Goal: Task Accomplishment & Management: Use online tool/utility

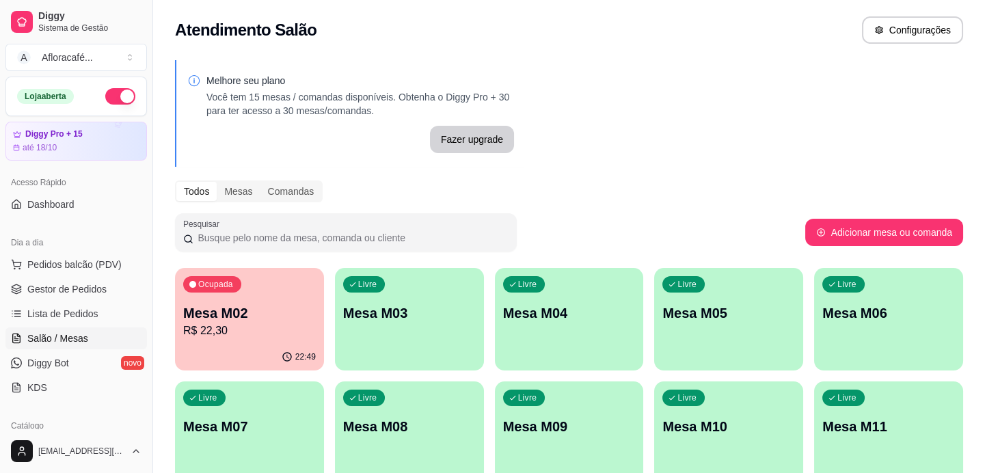
click at [189, 350] on div "22:49" at bounding box center [249, 357] width 149 height 27
click at [274, 314] on p "Mesa M02" at bounding box center [249, 313] width 133 height 19
click at [309, 304] on p "Mesa M02" at bounding box center [249, 313] width 133 height 19
click at [311, 308] on p "Mesa M02" at bounding box center [249, 313] width 133 height 19
click at [312, 308] on p "Mesa M02" at bounding box center [249, 313] width 133 height 19
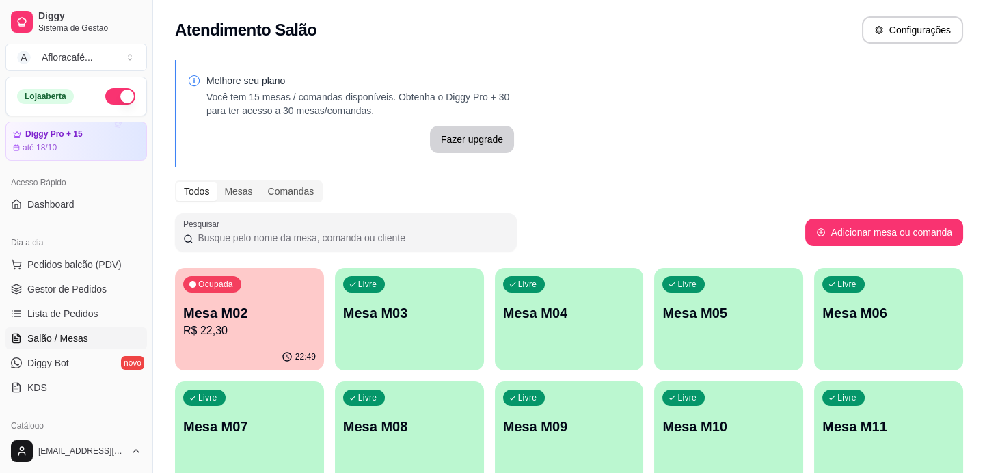
click at [312, 308] on p "Mesa M02" at bounding box center [249, 313] width 133 height 19
click at [311, 307] on p "Mesa M02" at bounding box center [249, 313] width 129 height 18
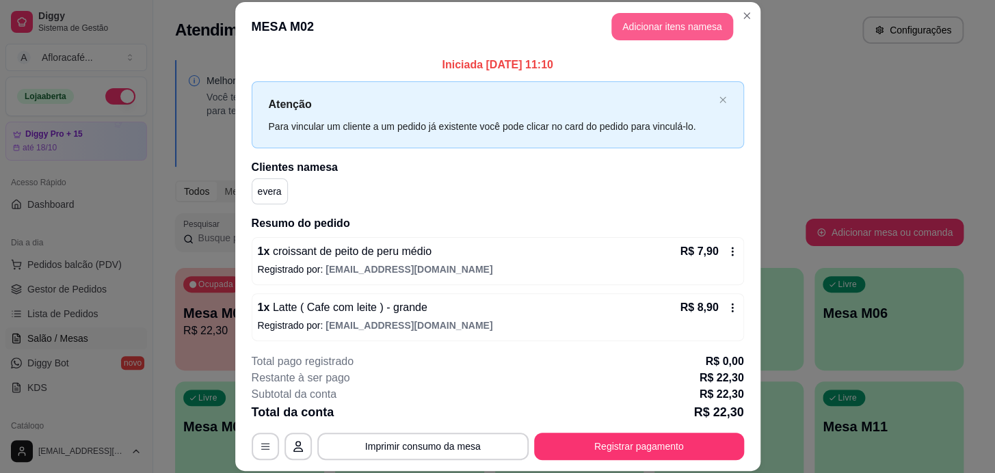
click at [633, 29] on button "Adicionar itens na mesa" at bounding box center [672, 26] width 122 height 27
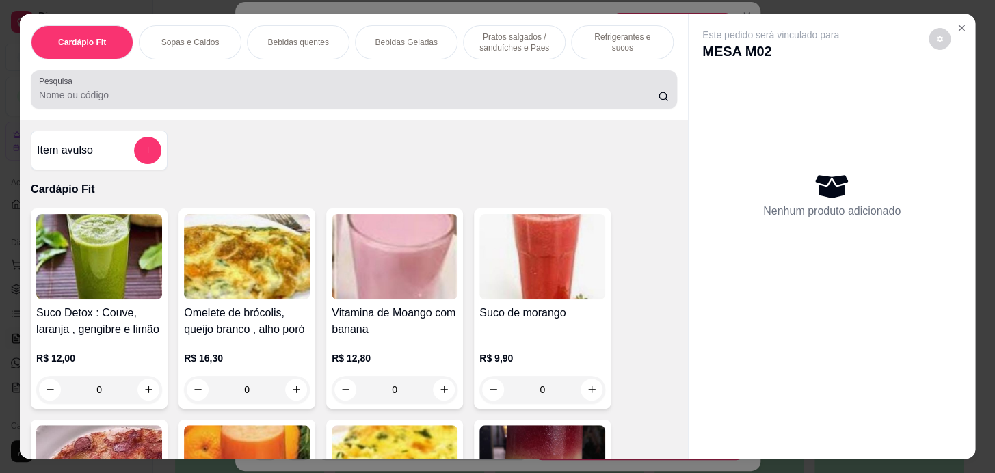
click at [427, 116] on div "Cardápio Fit Sopas e Caldos Bebidas quentes Bebidas Geladas Pratos salgados / s…" at bounding box center [354, 66] width 668 height 105
click at [457, 102] on input "Pesquisa" at bounding box center [348, 95] width 619 height 14
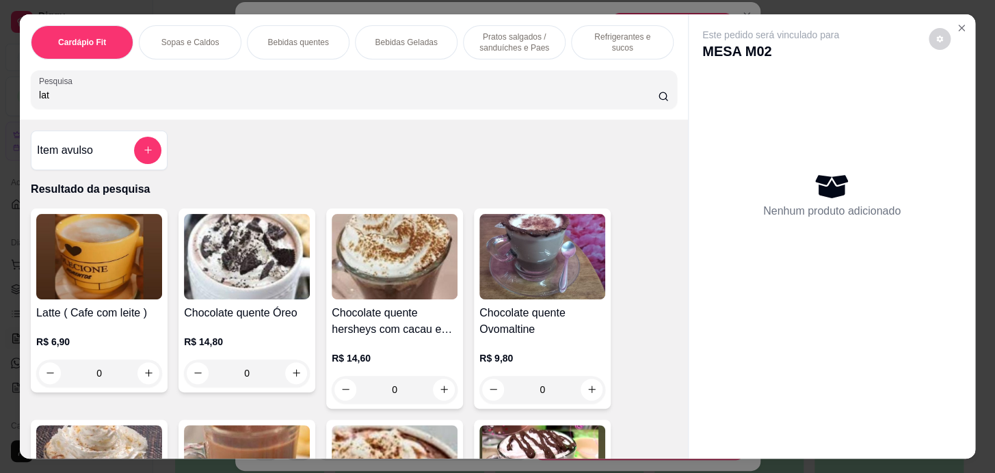
type input "lat"
click at [146, 383] on div "0" at bounding box center [99, 373] width 126 height 27
click at [131, 374] on div "0" at bounding box center [99, 373] width 126 height 27
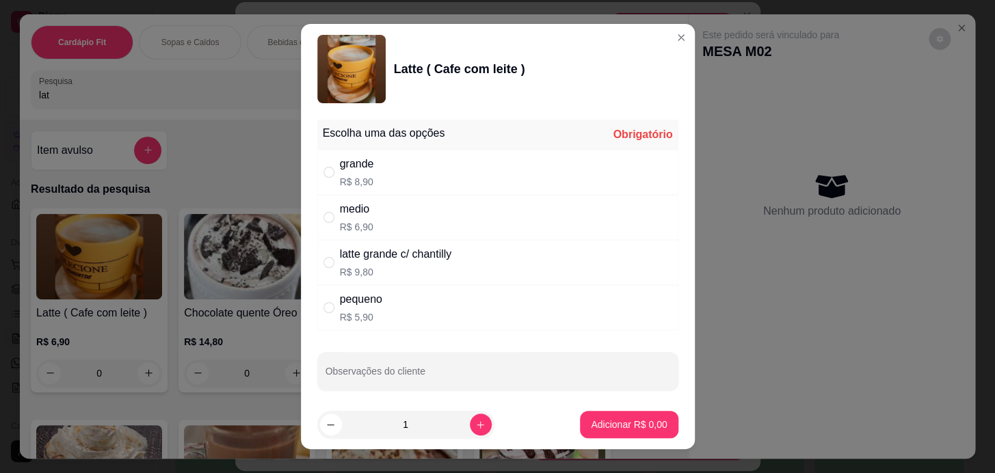
click at [375, 168] on div "grande R$ 8,90" at bounding box center [497, 172] width 361 height 45
click at [329, 169] on div "" at bounding box center [331, 172] width 16 height 15
click at [328, 170] on input "" at bounding box center [328, 172] width 11 height 11
radio input "true"
click at [622, 422] on p "Adicionar R$ 8,90" at bounding box center [629, 425] width 76 height 14
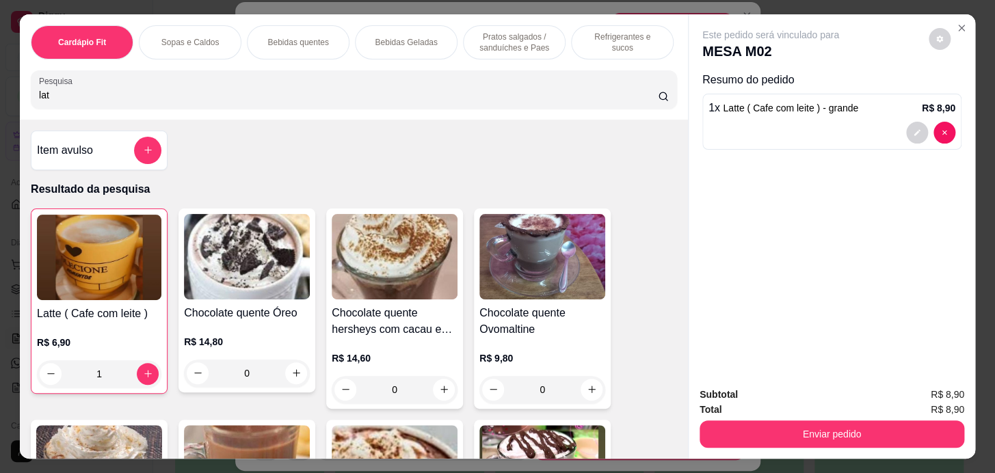
type input "1"
click at [903, 421] on button "Enviar pedido" at bounding box center [832, 434] width 265 height 27
click at [924, 422] on button "Enviar pedido" at bounding box center [832, 434] width 265 height 27
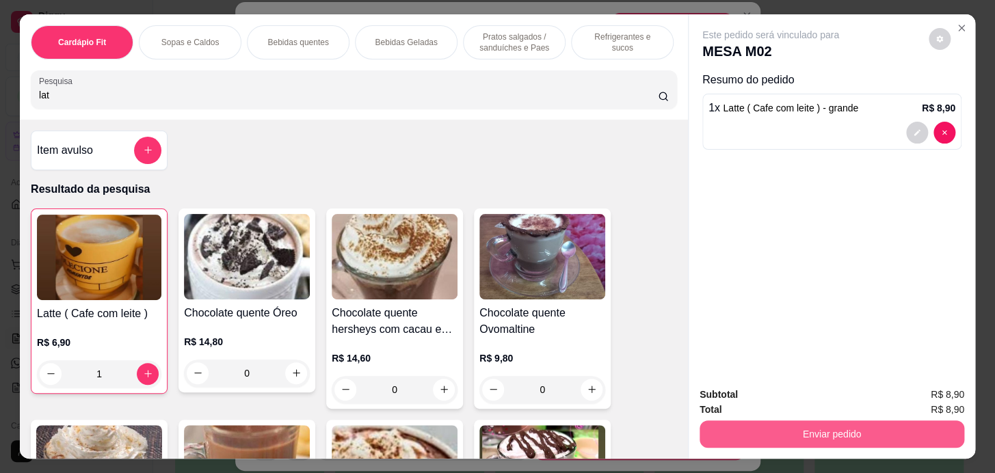
click at [930, 399] on button "Enviar pedido" at bounding box center [911, 399] width 64 height 22
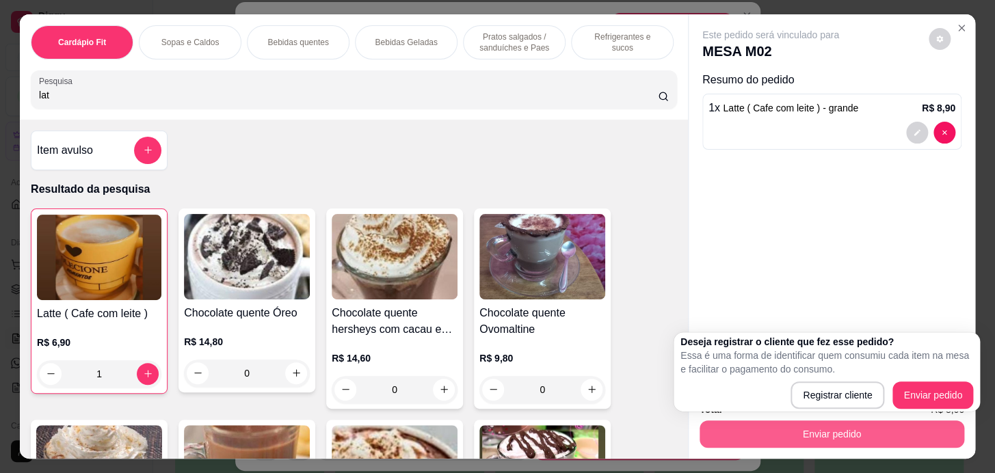
click at [925, 421] on button "Enviar pedido" at bounding box center [832, 434] width 265 height 27
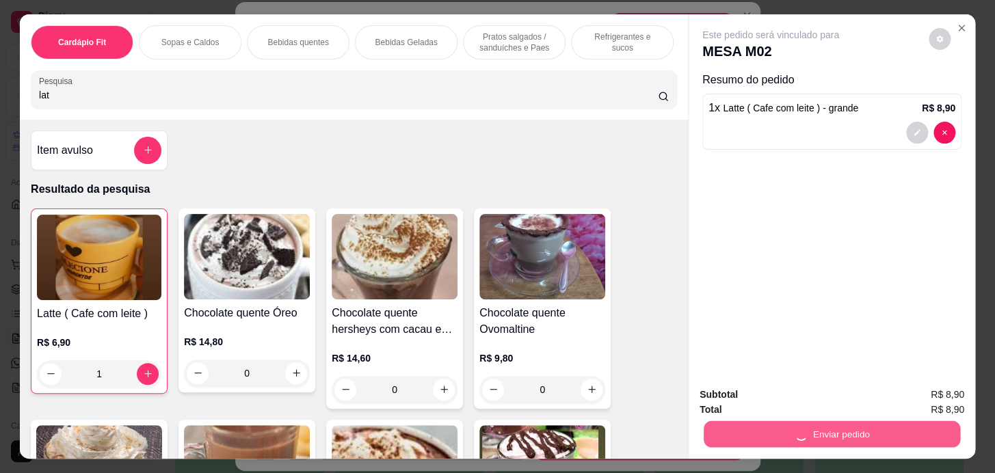
click at [932, 394] on button "Enviar pedido" at bounding box center [928, 396] width 77 height 26
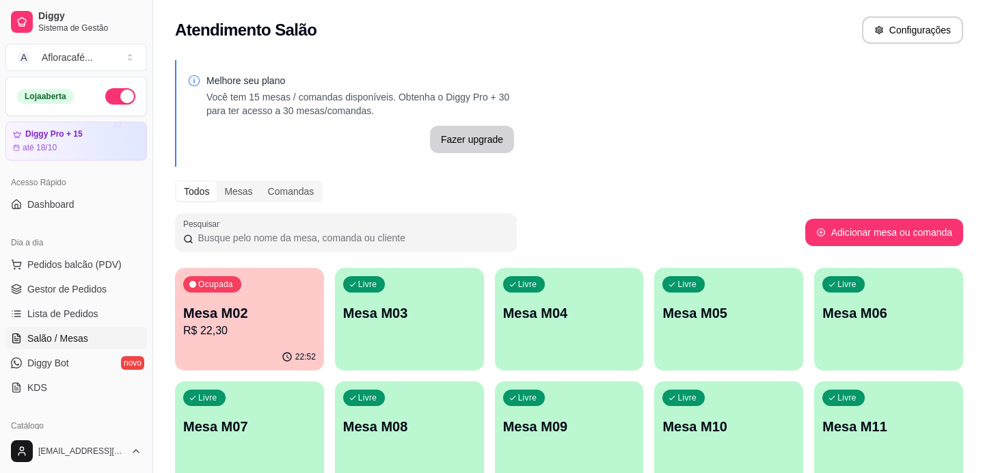
click at [403, 334] on div "Livre Mesa M03" at bounding box center [409, 311] width 149 height 86
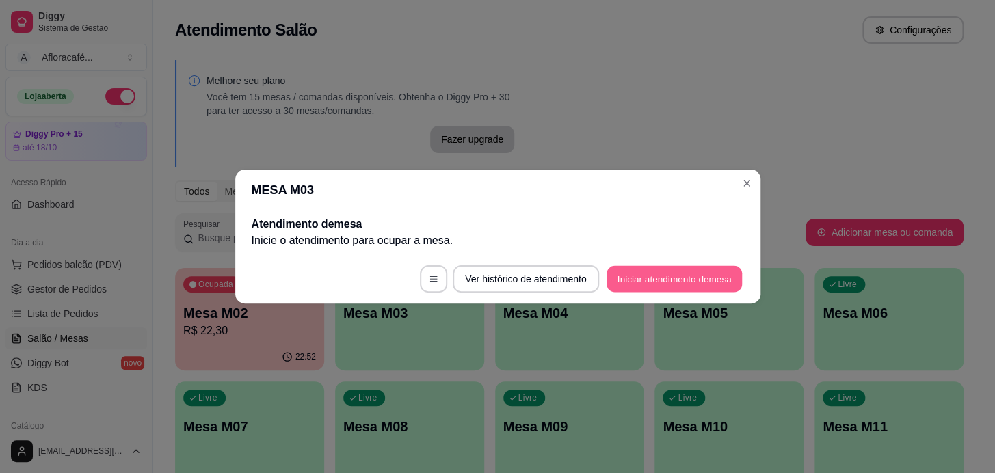
click at [657, 268] on button "Iniciar atendimento de mesa" at bounding box center [674, 279] width 135 height 27
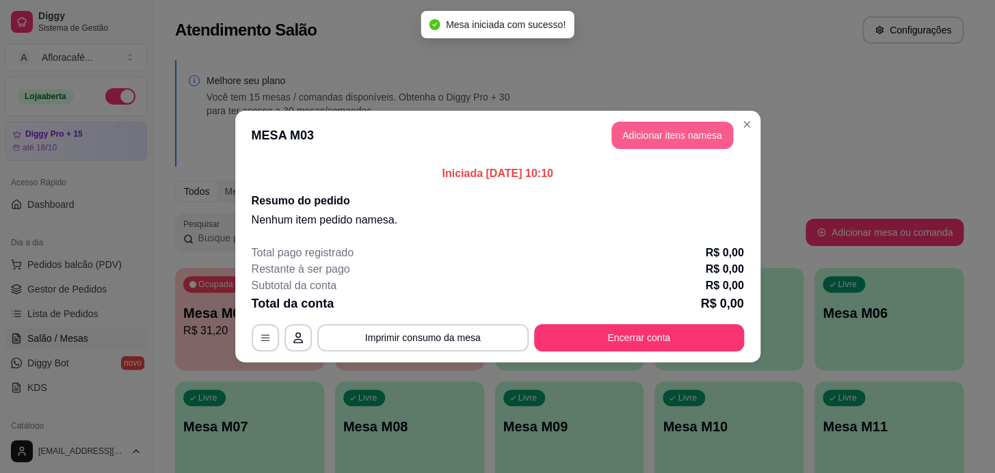
click at [668, 147] on button "Adicionar itens na mesa" at bounding box center [672, 135] width 122 height 27
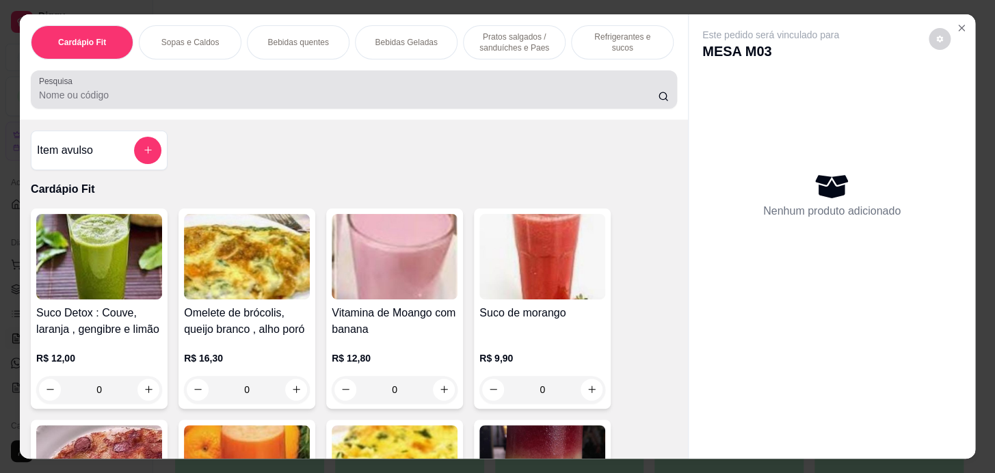
click at [513, 90] on div at bounding box center [354, 89] width 630 height 27
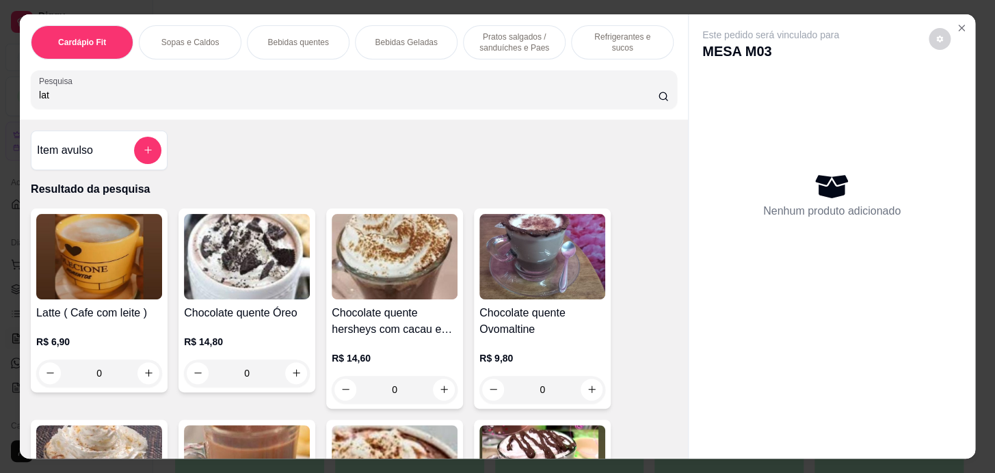
type input "lat"
click at [138, 374] on div "0" at bounding box center [99, 373] width 126 height 27
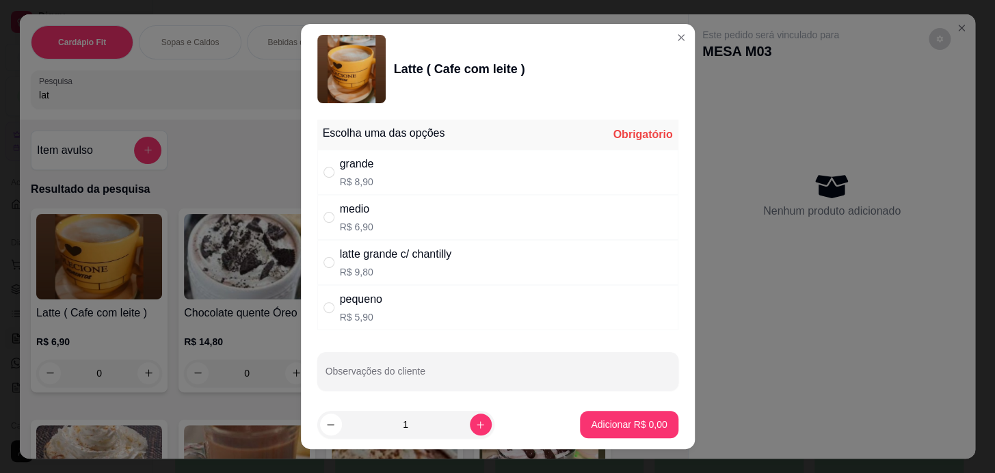
click at [416, 203] on div "medio R$ 6,90" at bounding box center [497, 217] width 361 height 45
radio input "true"
click at [412, 176] on div "grande R$ 8,90" at bounding box center [497, 172] width 361 height 45
radio input "true"
radio input "false"
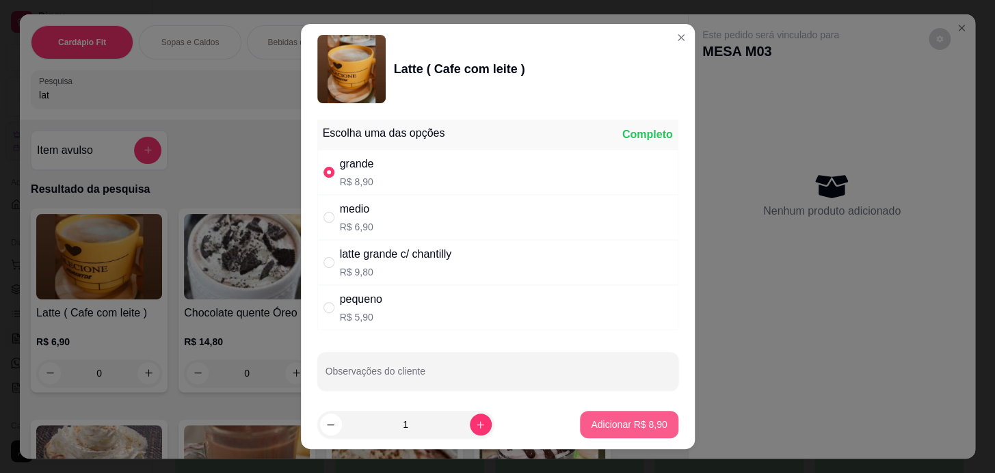
click at [591, 427] on p "Adicionar R$ 8,90" at bounding box center [629, 425] width 76 height 14
type input "1"
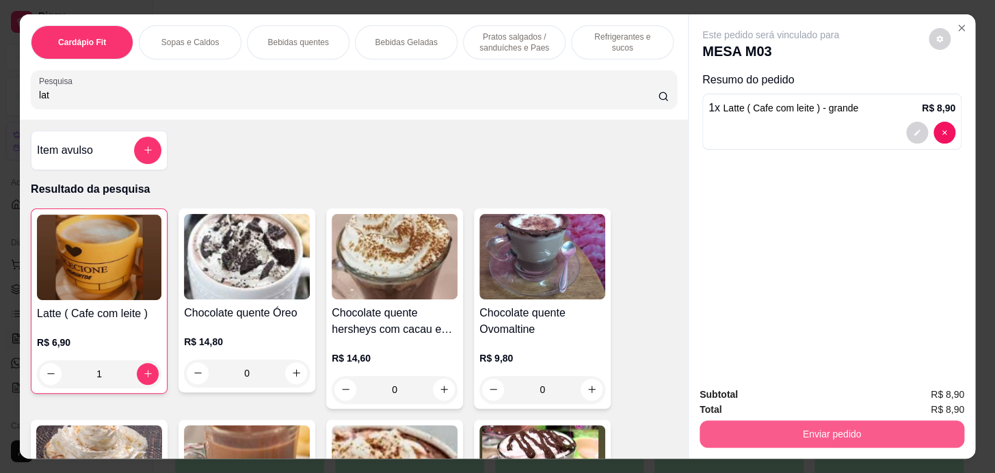
click at [882, 428] on button "Enviar pedido" at bounding box center [832, 434] width 265 height 27
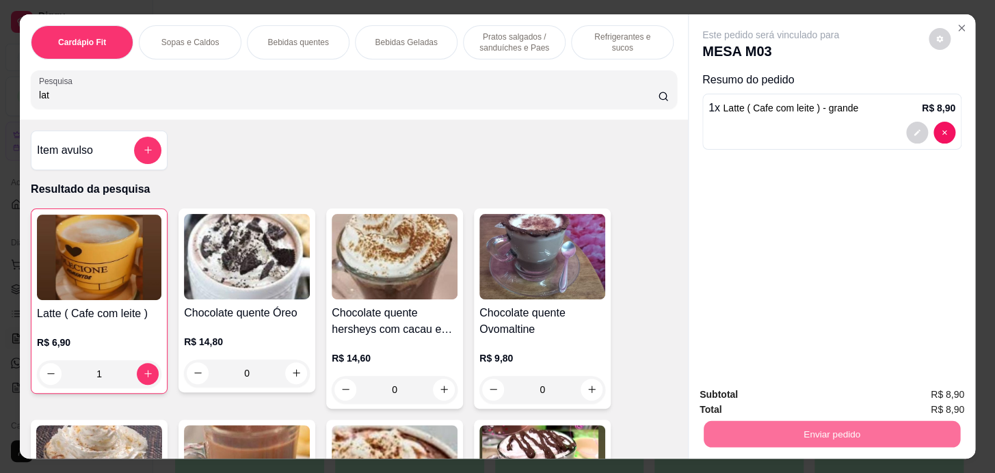
click at [923, 399] on button "Enviar pedido" at bounding box center [928, 396] width 77 height 26
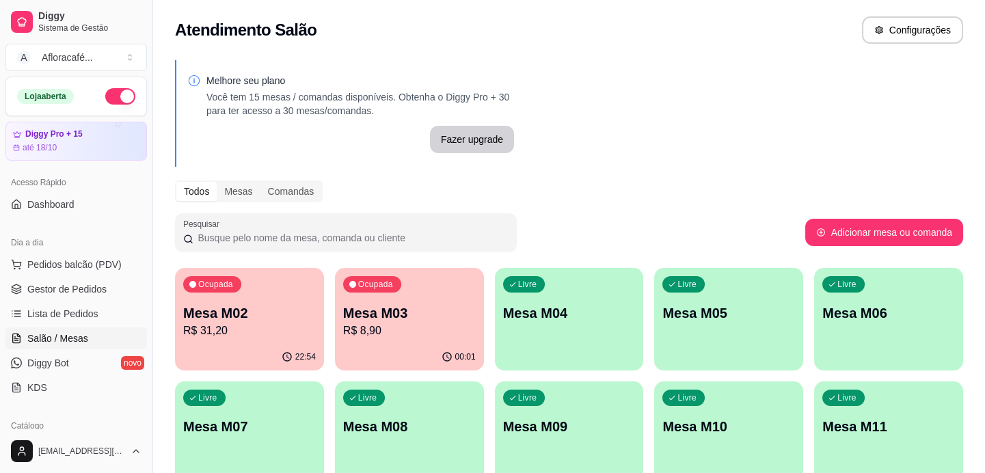
click at [429, 319] on p "Mesa M03" at bounding box center [409, 313] width 133 height 19
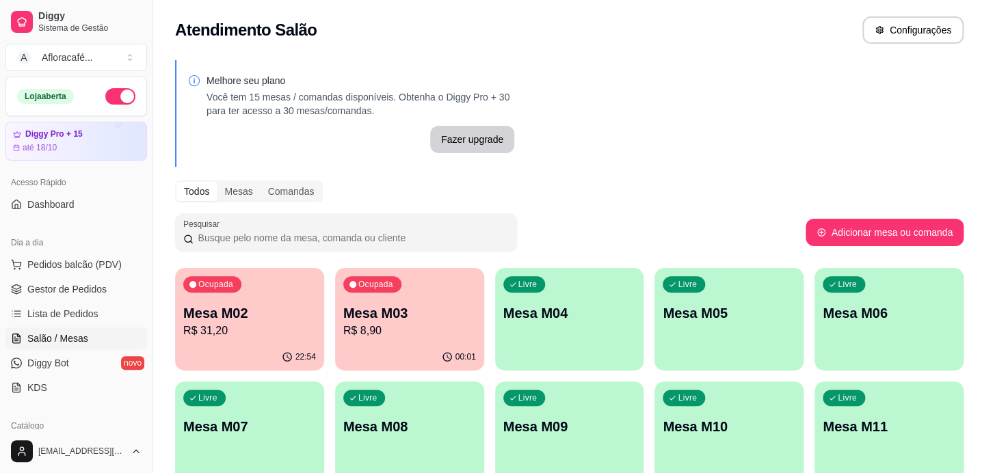
click at [465, 262] on p "Registrado por: [EMAIL_ADDRESS][DOMAIN_NAME]" at bounding box center [498, 268] width 480 height 14
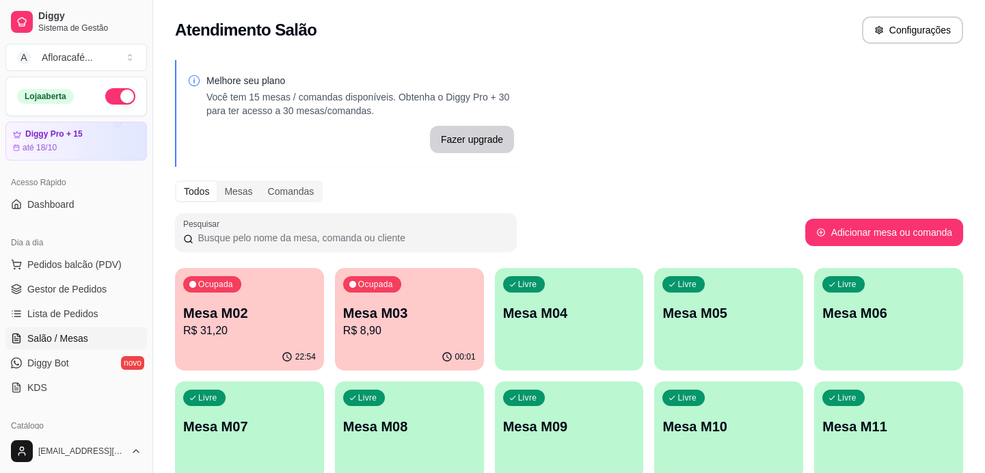
click at [486, 307] on div "Ocupada Mesa M02 R$ 31,20 22:54 Ocupada Mesa M03 R$ 8,90 00:01 Livre Mesa M04 L…" at bounding box center [569, 433] width 789 height 330
click at [445, 314] on p "Mesa M03" at bounding box center [409, 313] width 129 height 18
click at [449, 343] on button "Ocupada Mesa M03 R$ 8,90 00:02" at bounding box center [409, 319] width 149 height 103
click at [297, 339] on div "Ocupada Mesa M02 R$ 31,20" at bounding box center [249, 306] width 144 height 74
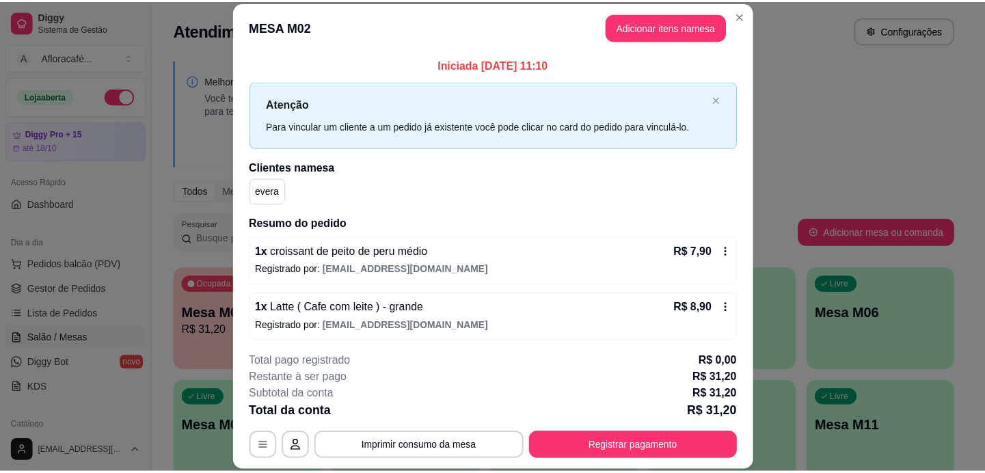
scroll to position [116, 0]
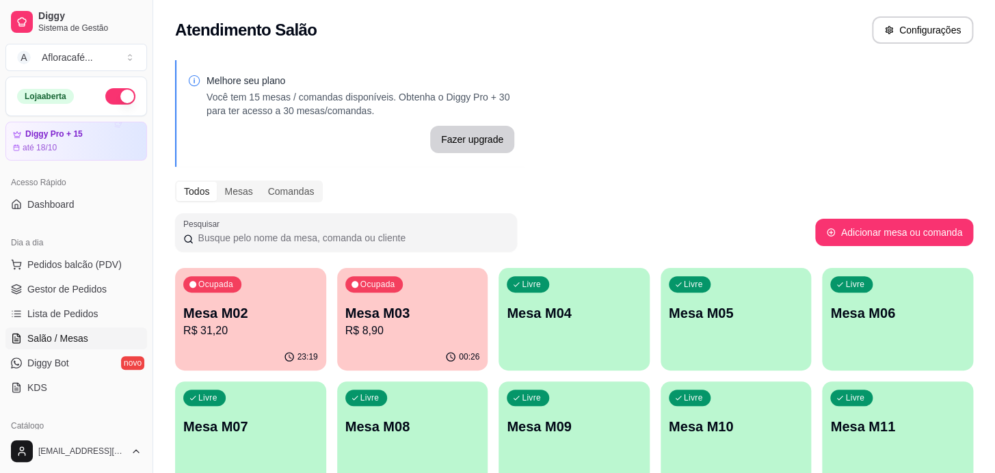
click at [744, 14] on div "Atendimento Salão Configurações" at bounding box center [574, 26] width 842 height 52
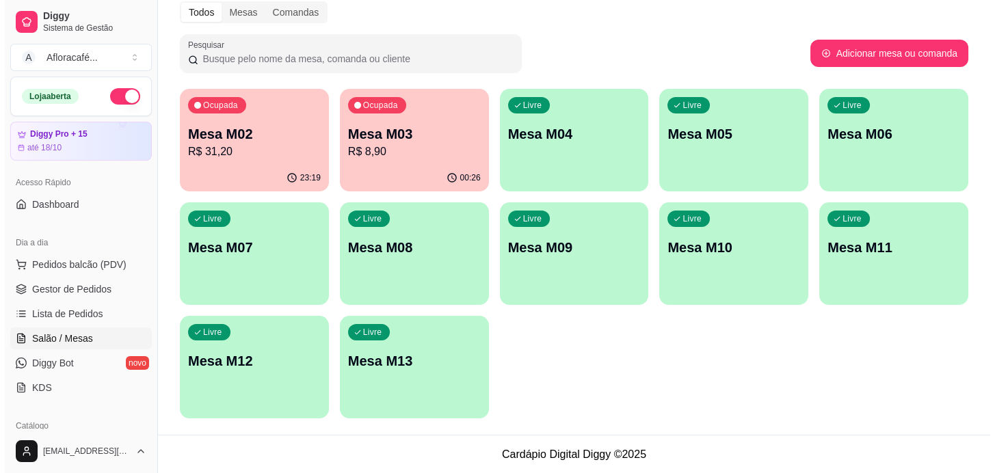
scroll to position [0, 0]
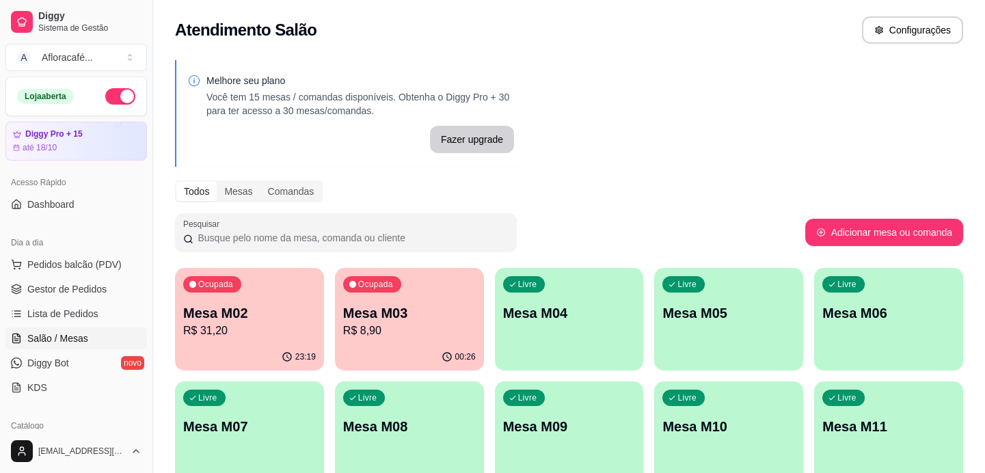
click at [280, 324] on p "R$ 31,20" at bounding box center [249, 331] width 133 height 16
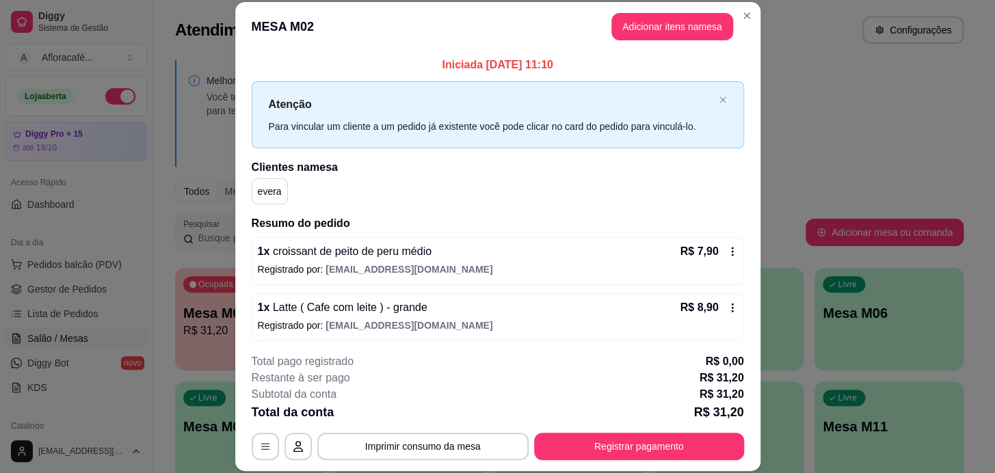
scroll to position [41, 0]
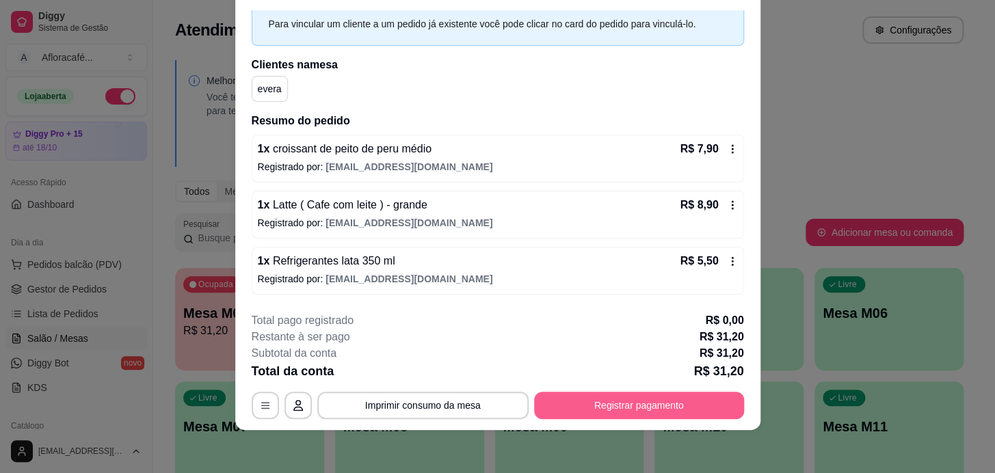
click at [627, 404] on button "Registrar pagamento" at bounding box center [639, 405] width 210 height 27
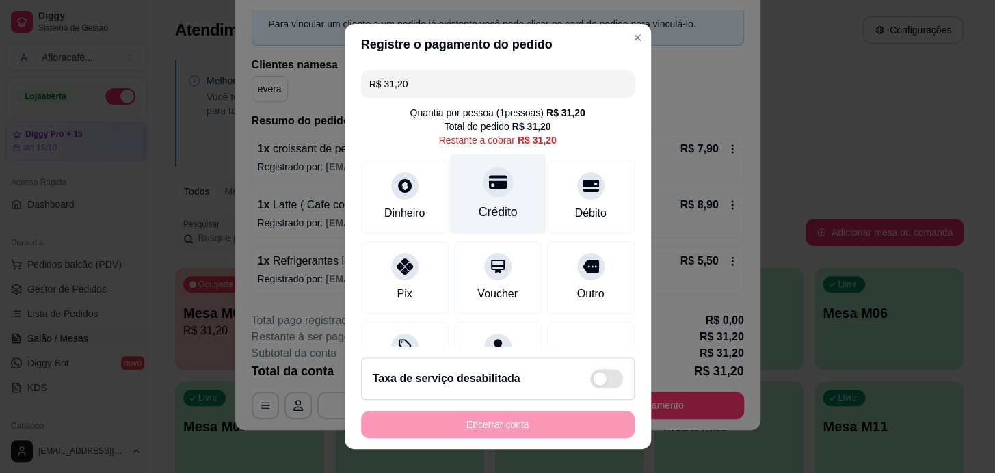
click at [483, 195] on div at bounding box center [498, 182] width 30 height 30
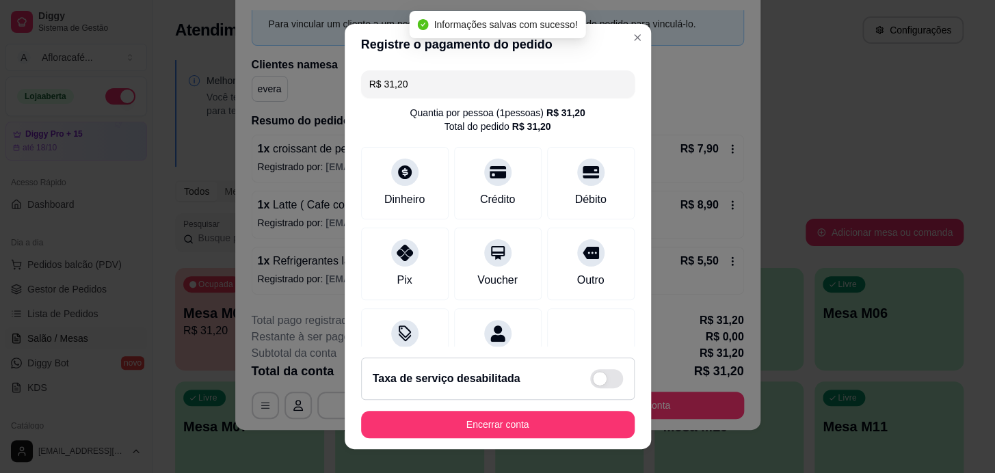
type input "R$ 0,00"
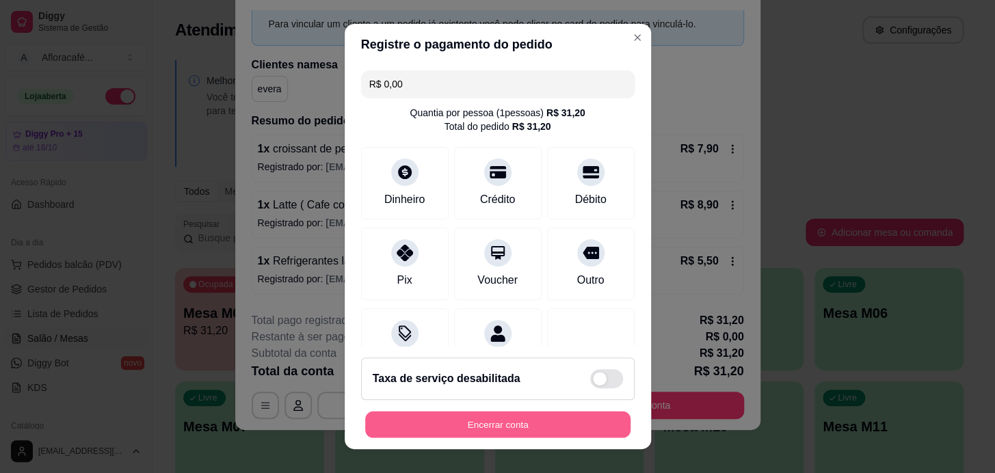
click at [509, 422] on button "Encerrar conta" at bounding box center [497, 425] width 265 height 27
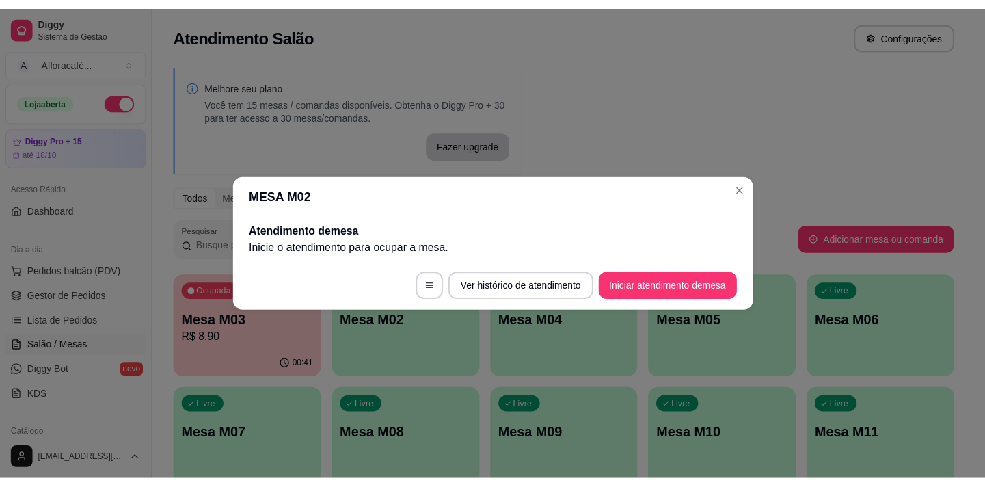
scroll to position [0, 0]
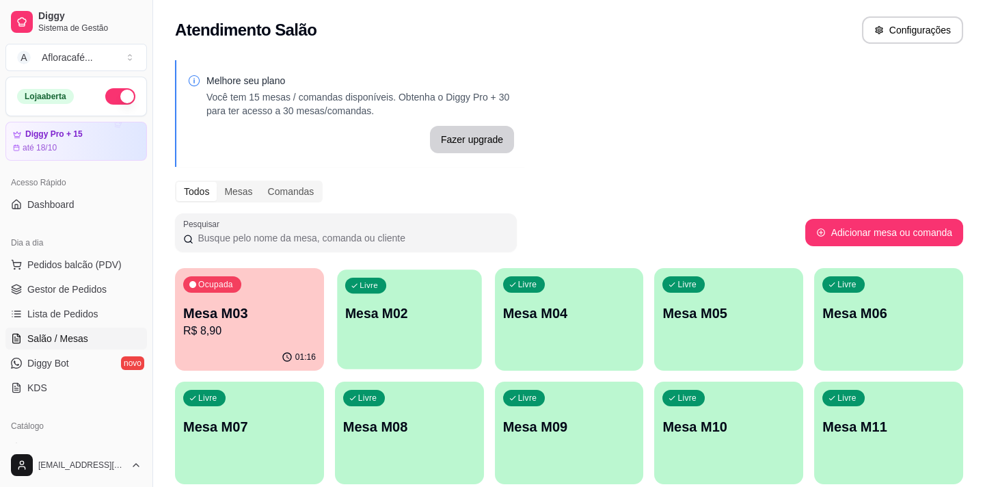
click at [449, 299] on div "Livre Mesa M02" at bounding box center [409, 310] width 144 height 83
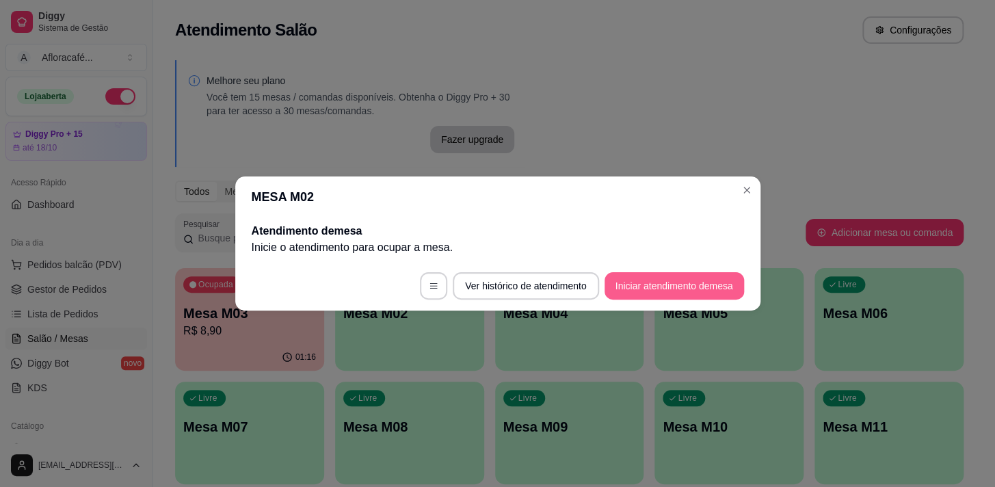
click at [649, 298] on button "Iniciar atendimento de mesa" at bounding box center [675, 285] width 140 height 27
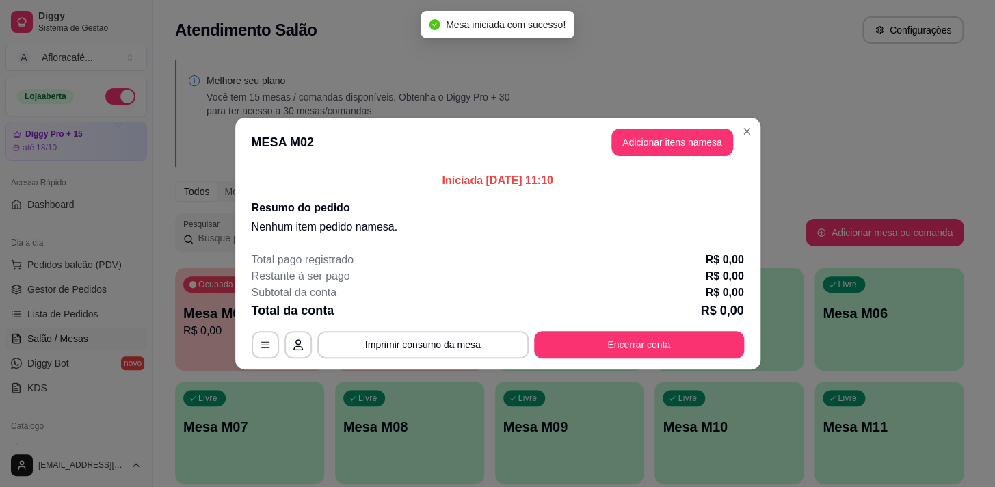
click at [683, 157] on header "MESA M02 Adicionar itens na mesa" at bounding box center [497, 142] width 525 height 49
click at [663, 148] on button "Adicionar itens na mesa" at bounding box center [672, 142] width 122 height 27
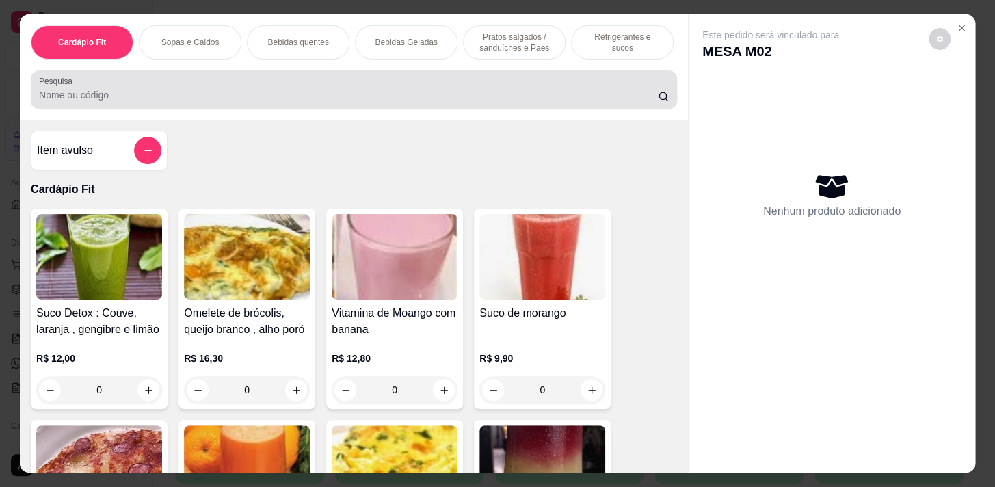
click at [583, 96] on input "Pesquisa" at bounding box center [348, 95] width 619 height 14
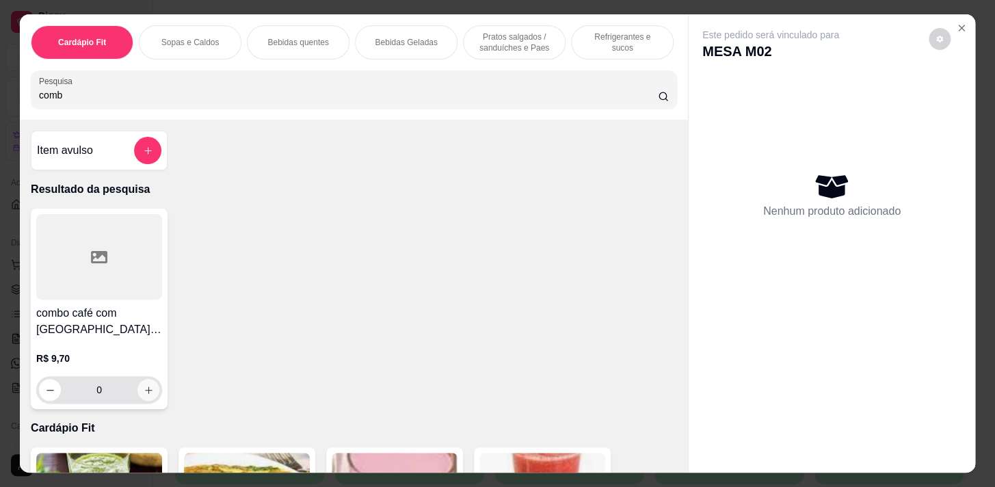
type input "comb"
click at [144, 395] on icon "increase-product-quantity" at bounding box center [149, 390] width 10 height 10
type input "1"
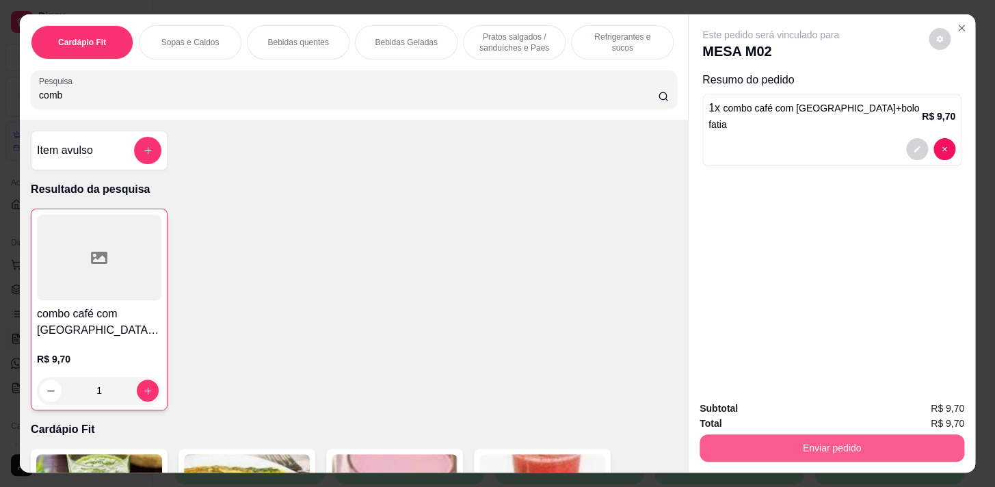
click at [841, 448] on button "Enviar pedido" at bounding box center [832, 447] width 265 height 27
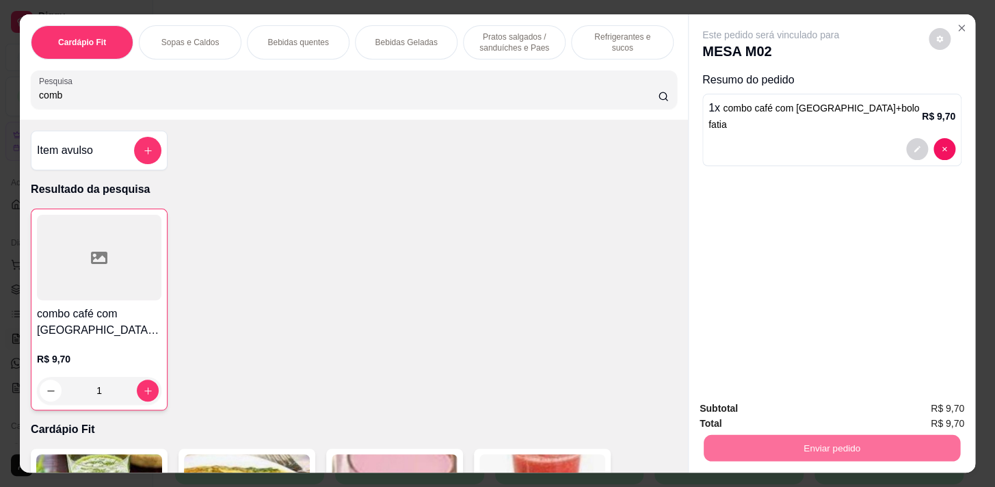
click at [937, 399] on button "Enviar pedido" at bounding box center [928, 410] width 77 height 26
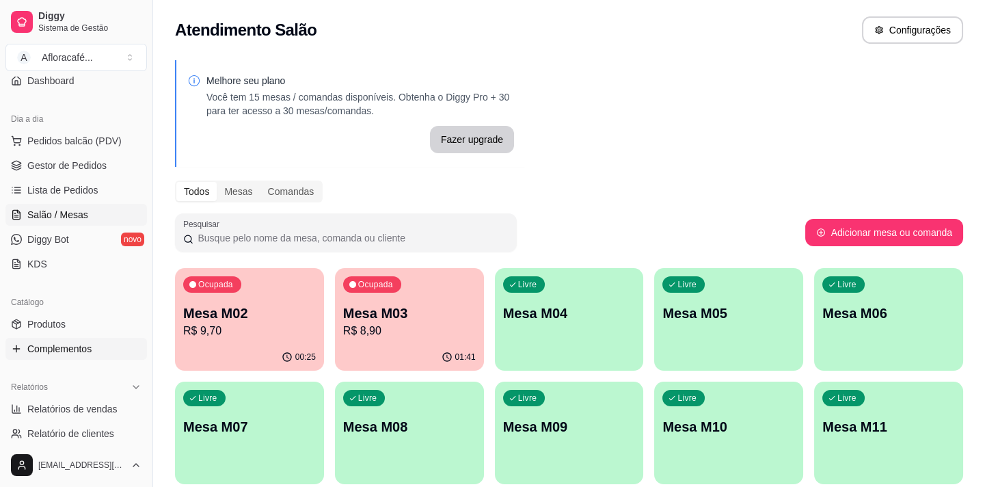
scroll to position [310, 0]
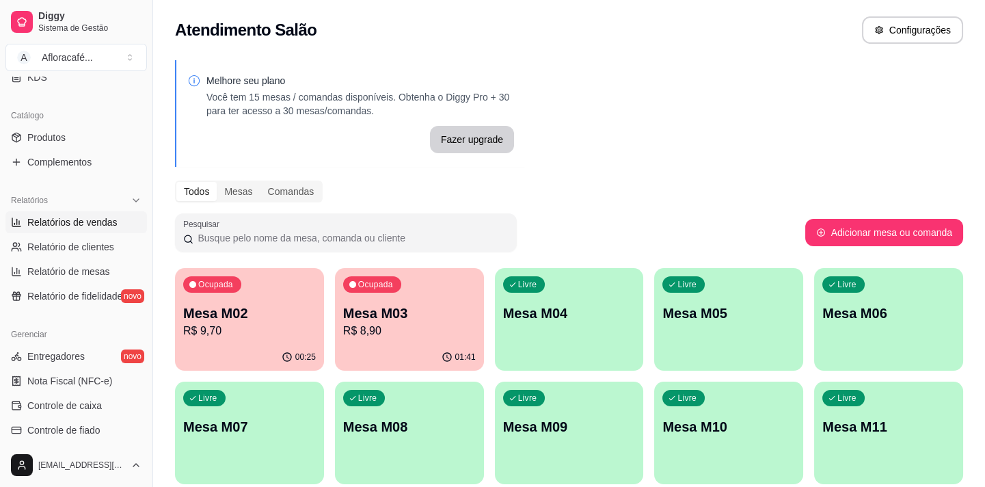
click at [99, 226] on span "Relatórios de vendas" at bounding box center [72, 222] width 90 height 14
select select "ALL"
select select "0"
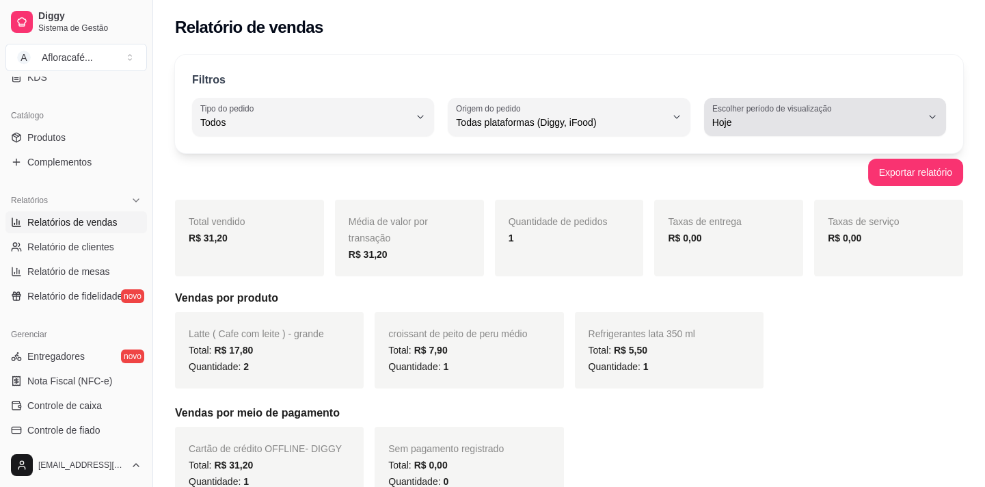
click at [923, 114] on button "Escolher período de visualização Hoje" at bounding box center [825, 117] width 242 height 38
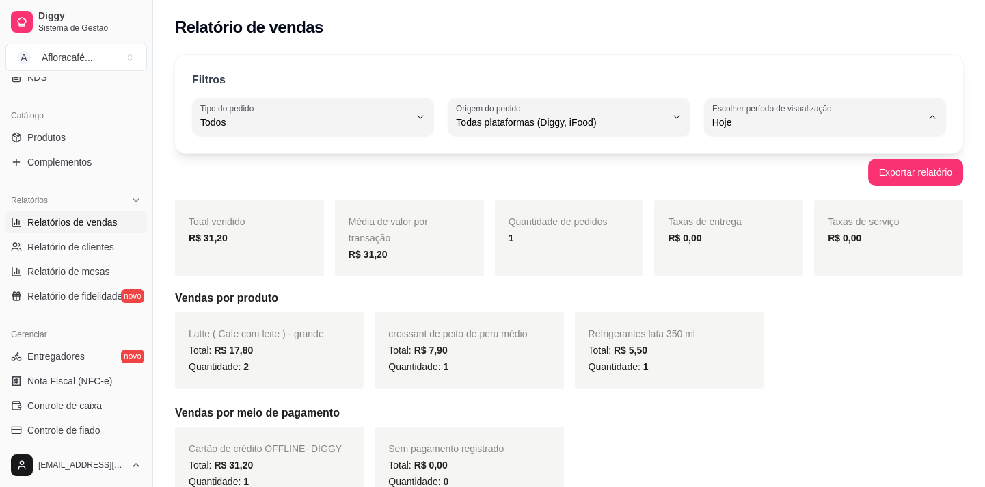
click at [789, 171] on span "Ontem" at bounding box center [818, 176] width 198 height 13
type input "1"
select select "1"
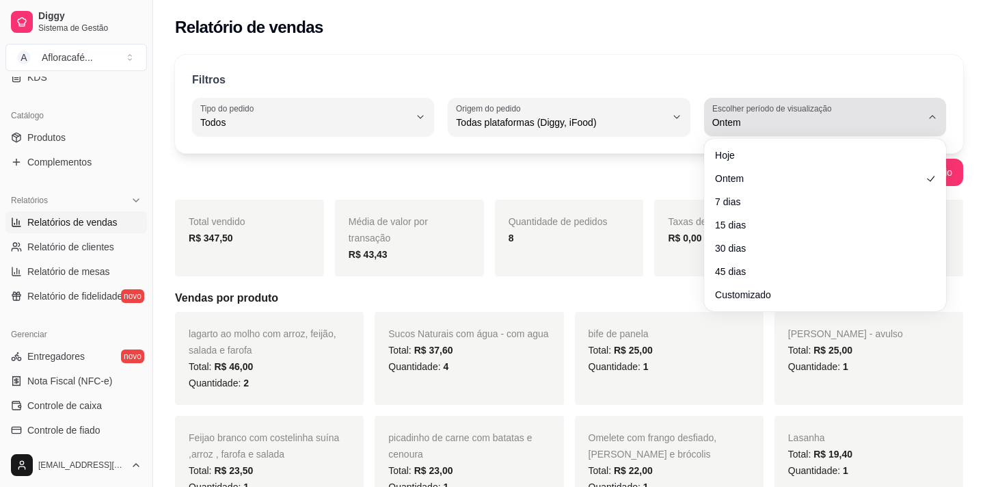
click at [936, 116] on icon "button" at bounding box center [932, 116] width 11 height 11
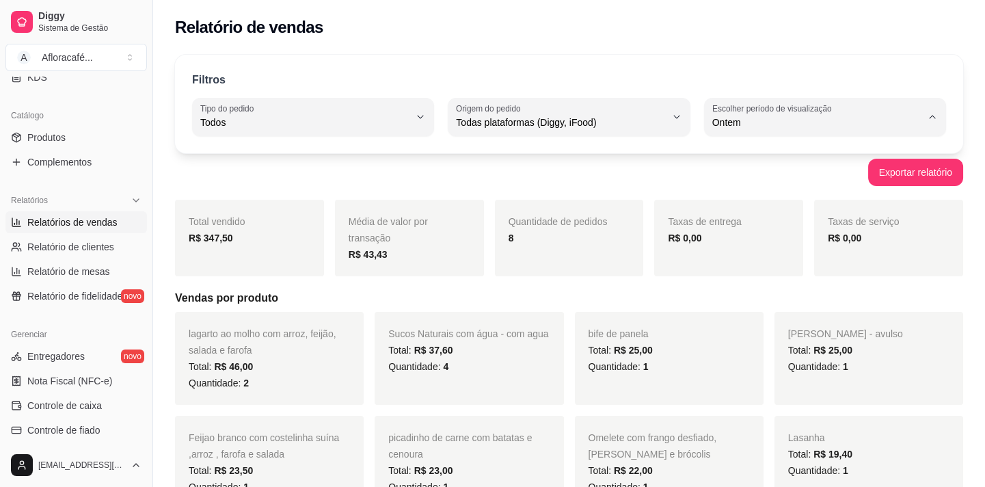
click at [792, 195] on span "7 dias" at bounding box center [818, 199] width 198 height 13
type input "7"
select select "7"
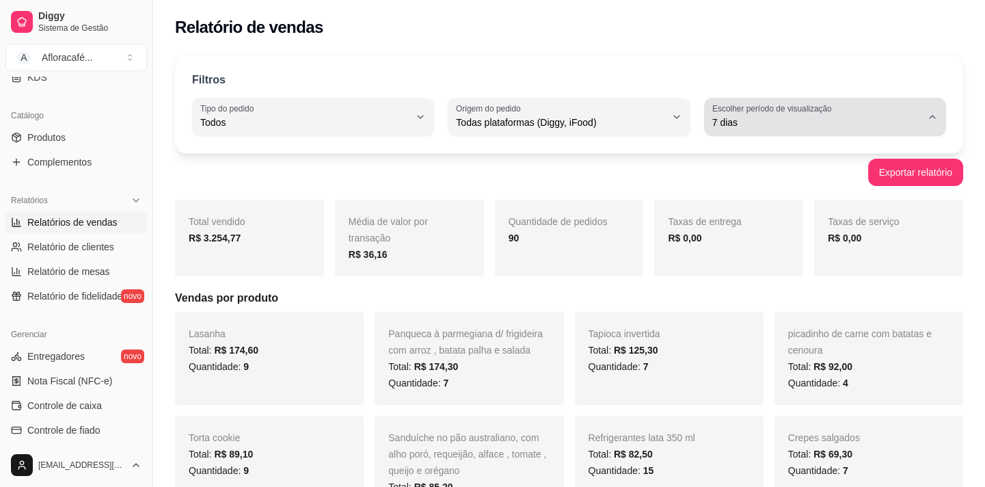
click at [931, 123] on button "Escolher período de visualização 7 dias" at bounding box center [825, 117] width 242 height 38
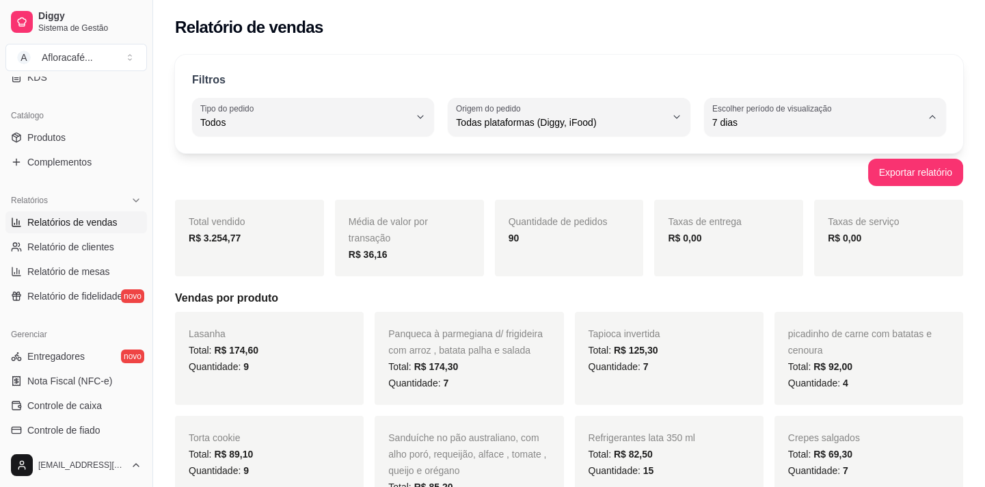
click at [815, 226] on span "15 dias" at bounding box center [818, 221] width 198 height 13
type input "15"
select select "15"
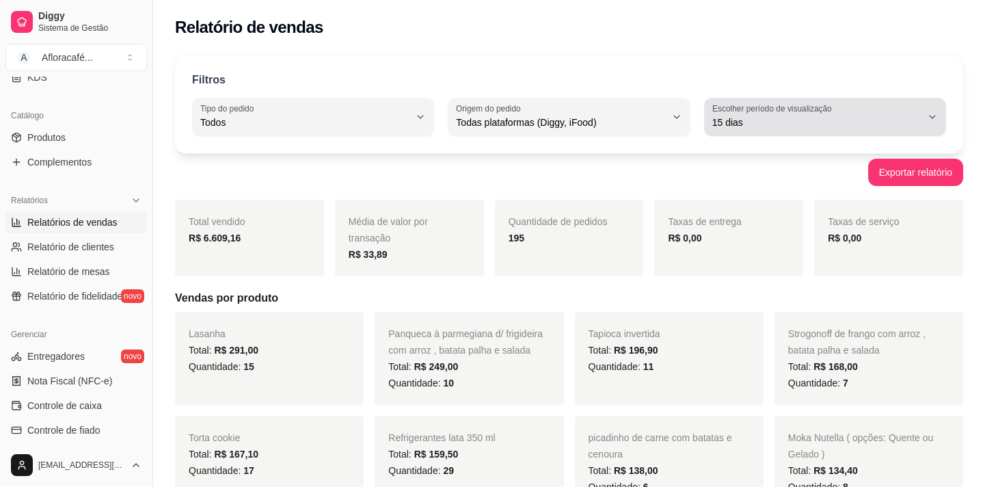
click at [920, 109] on div "15 dias" at bounding box center [817, 116] width 209 height 27
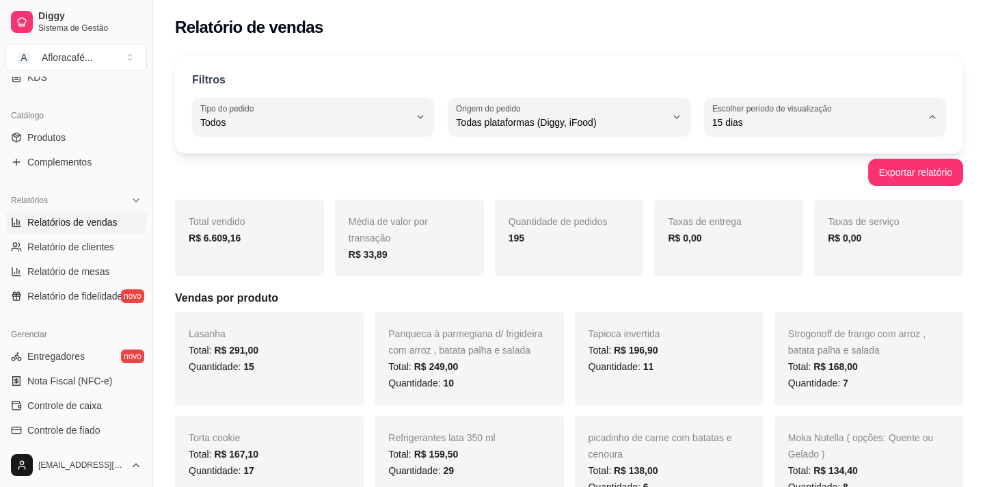
click at [800, 157] on span "Hoje" at bounding box center [818, 154] width 198 height 13
type input "0"
select select "0"
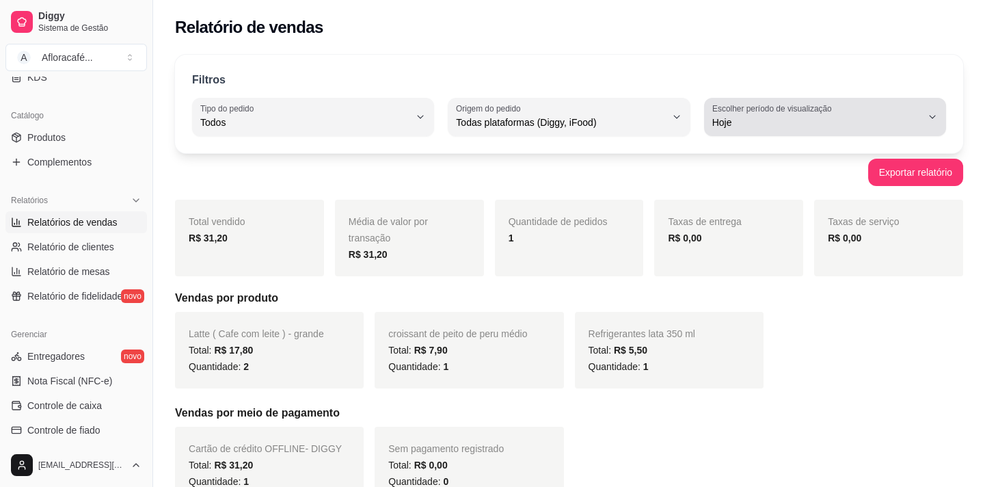
click at [933, 120] on icon "button" at bounding box center [932, 116] width 11 height 11
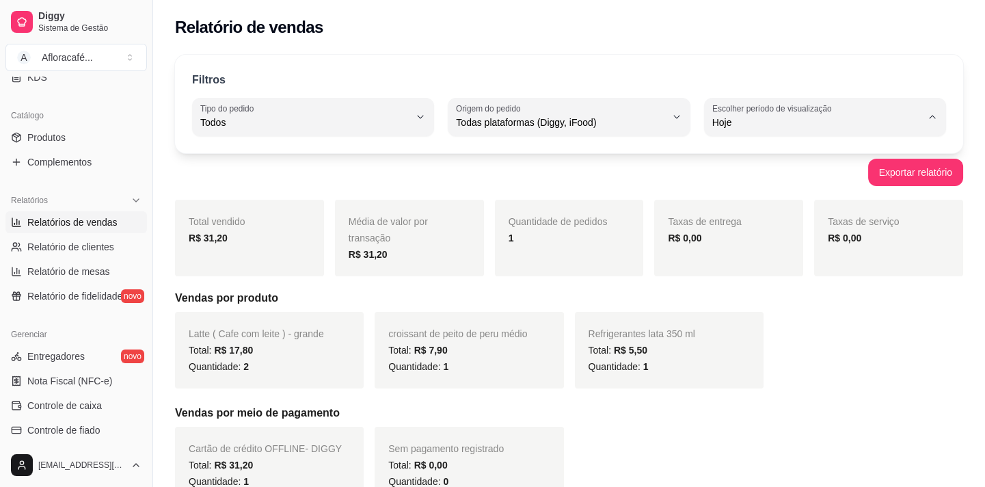
click at [800, 243] on span "30 dias" at bounding box center [818, 243] width 198 height 13
type input "30"
select select "30"
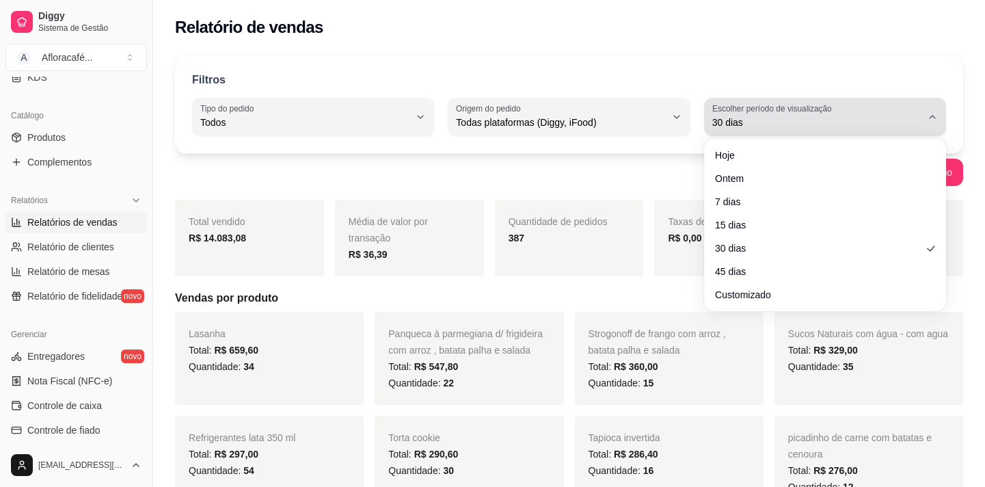
click at [927, 116] on button "Escolher período de visualização 30 dias" at bounding box center [825, 117] width 242 height 38
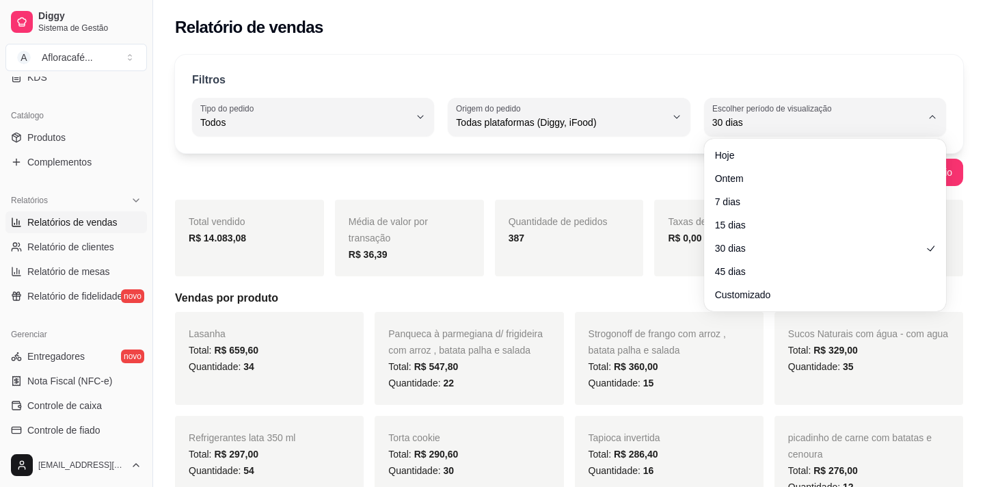
click at [764, 190] on ul "Hoje Ontem 7 dias 15 dias 30 dias 45 dias Customizado" at bounding box center [825, 224] width 231 height 161
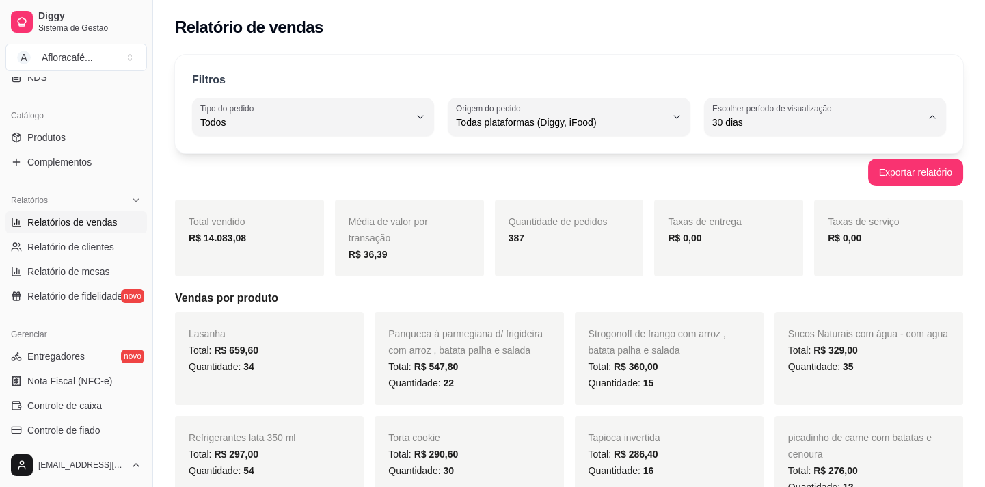
click at [762, 202] on span "7 dias" at bounding box center [818, 199] width 198 height 13
type input "7"
select select "7"
